Goal: Task Accomplishment & Management: Use online tool/utility

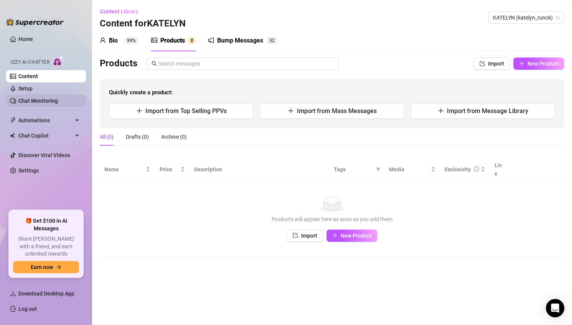
click at [53, 99] on link "Chat Monitoring" at bounding box center [38, 101] width 40 height 6
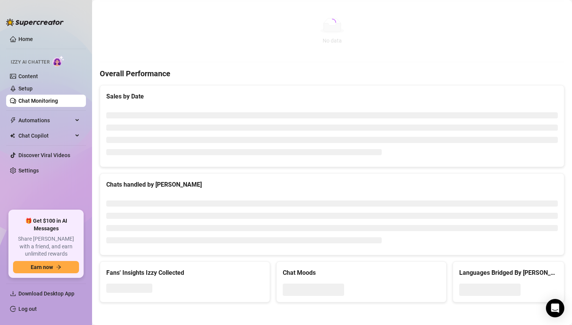
scroll to position [33, 0]
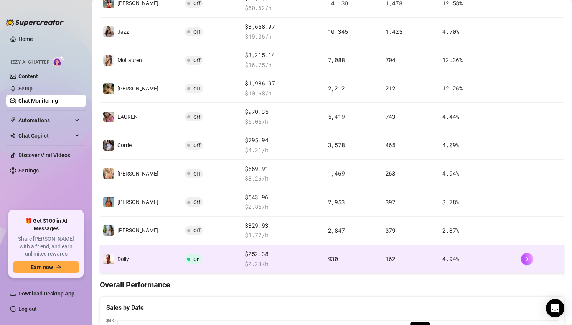
click at [203, 264] on td "On" at bounding box center [212, 259] width 60 height 28
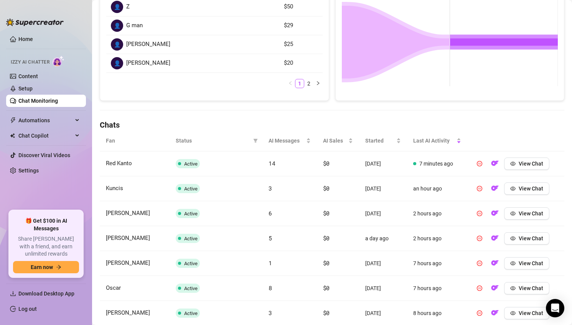
scroll to position [155, 0]
click at [480, 163] on icon "pause-circle" at bounding box center [479, 164] width 5 height 5
click at [536, 162] on span "View Chat" at bounding box center [531, 164] width 25 height 6
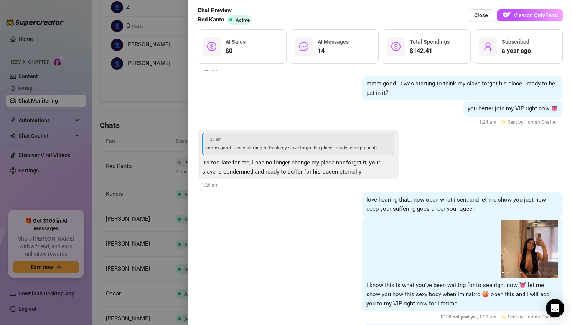
scroll to position [1956, 0]
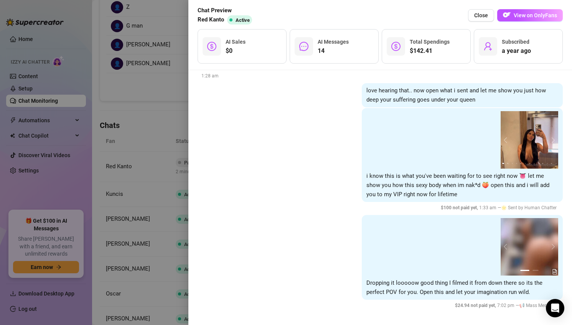
click at [150, 244] on div at bounding box center [286, 162] width 572 height 325
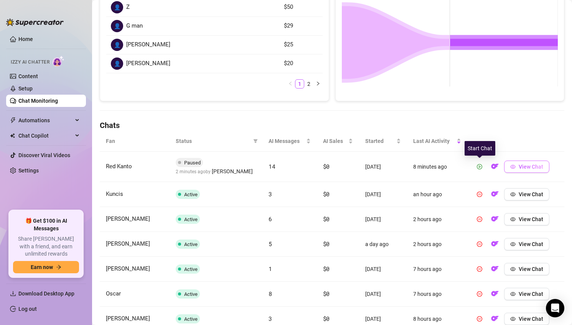
click at [525, 168] on span "View Chat" at bounding box center [531, 167] width 25 height 6
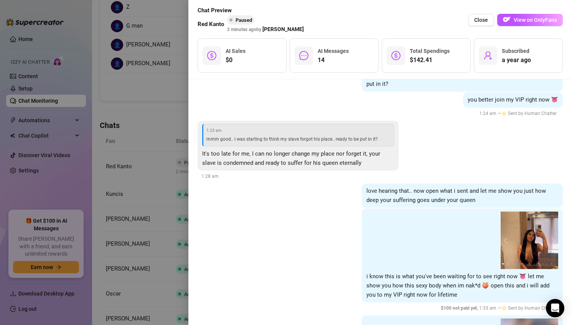
scroll to position [1966, 0]
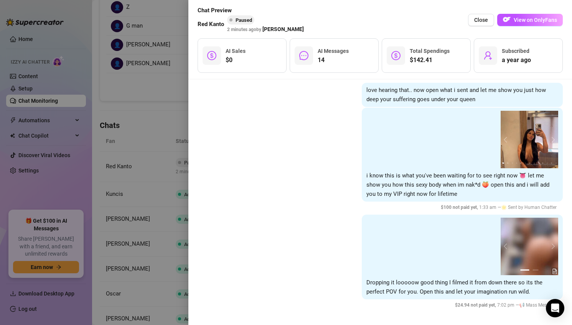
click at [150, 229] on div at bounding box center [286, 162] width 572 height 325
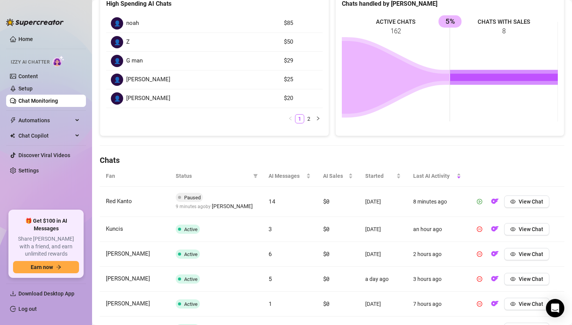
scroll to position [0, 0]
